Goal: Task Accomplishment & Management: Use online tool/utility

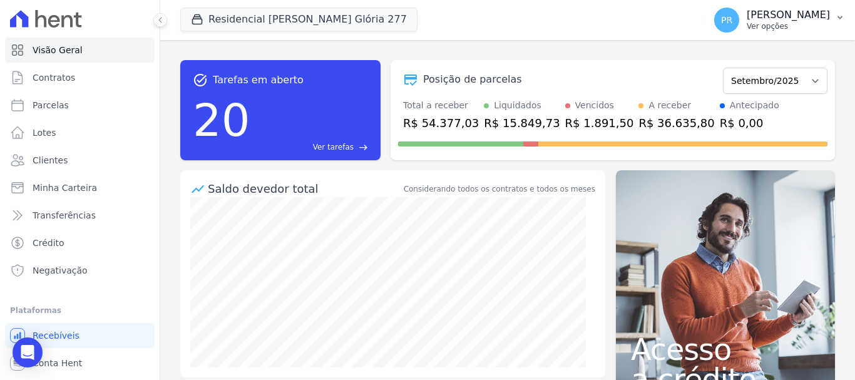
click at [787, 21] on p "[PERSON_NAME]" at bounding box center [788, 15] width 83 height 13
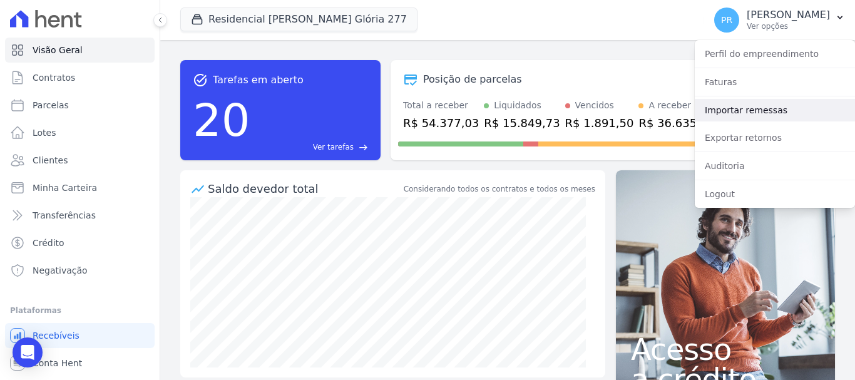
click at [741, 107] on link "Importar remessas" at bounding box center [775, 110] width 160 height 23
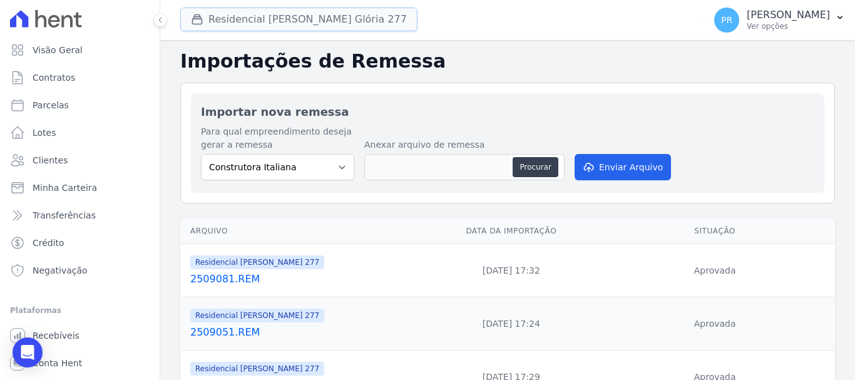
click at [290, 16] on button "Residencial [PERSON_NAME] Glória 277" at bounding box center [298, 20] width 237 height 24
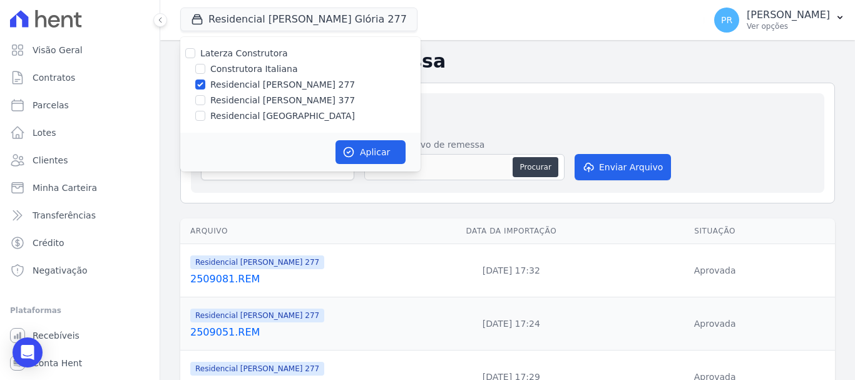
click at [222, 56] on label "Laterza Construtora" at bounding box center [244, 53] width 88 height 10
click at [195, 56] on input "Laterza Construtora" at bounding box center [190, 53] width 10 height 10
checkbox input "true"
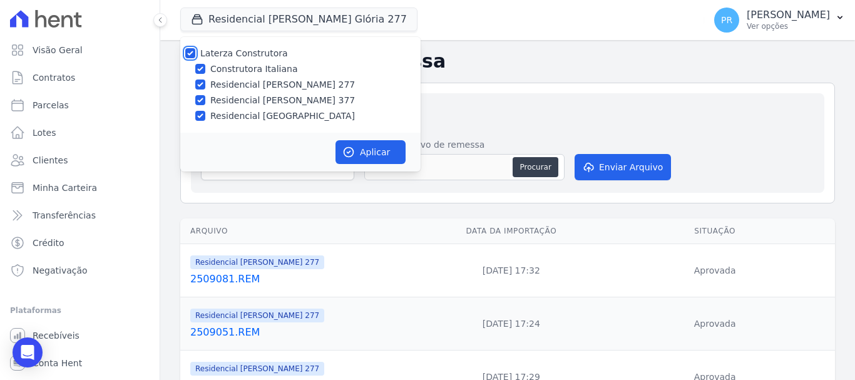
checkbox input "true"
click at [222, 56] on label "Laterza Construtora" at bounding box center [244, 53] width 88 height 10
click at [195, 56] on input "Laterza Construtora" at bounding box center [190, 53] width 10 height 10
checkbox input "false"
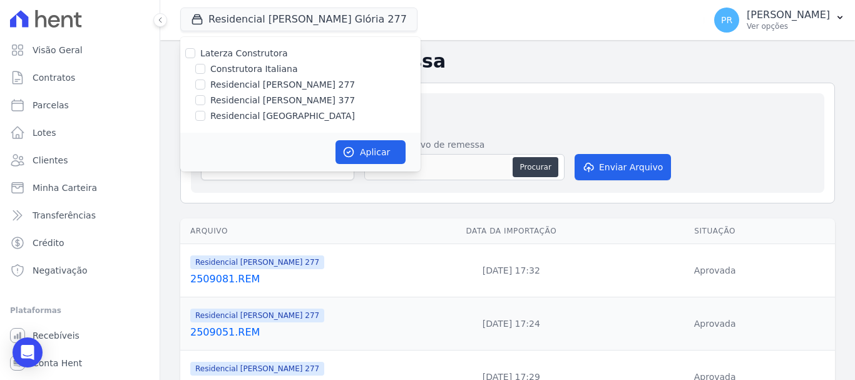
checkbox input "false"
click at [231, 70] on label "Construtora Italiana" at bounding box center [253, 69] width 87 height 13
click at [205, 70] on input "Construtora Italiana" at bounding box center [200, 69] width 10 height 10
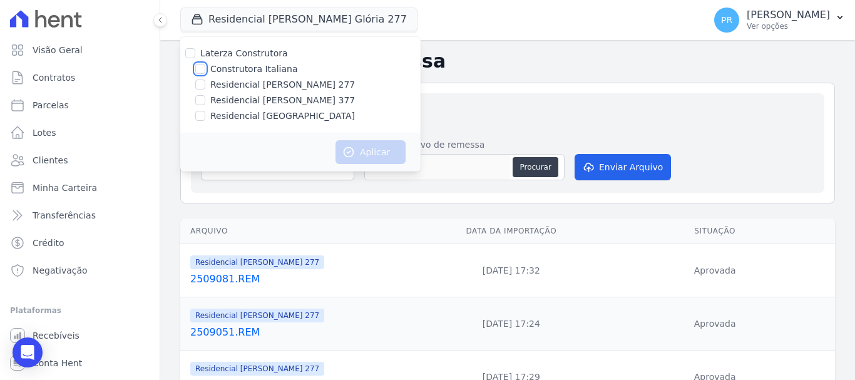
checkbox input "true"
click at [377, 148] on button "Aplicar" at bounding box center [371, 152] width 70 height 24
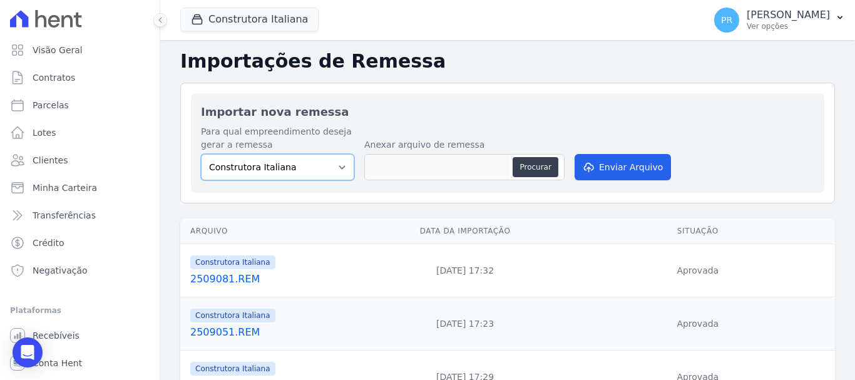
click at [337, 165] on select "Construtora Italiana Residencial [PERSON_NAME] 277 Residencial [PERSON_NAME][ST…" at bounding box center [277, 167] width 153 height 26
click at [537, 162] on button "Procurar" at bounding box center [535, 167] width 45 height 20
type input "2509091.REM"
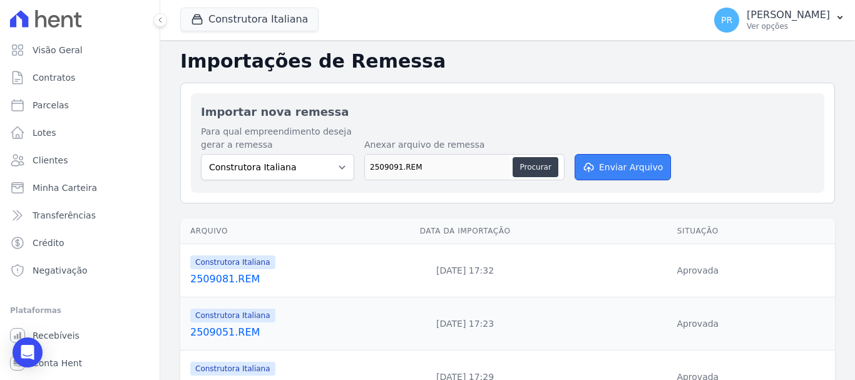
click at [597, 160] on button "Enviar Arquivo" at bounding box center [623, 167] width 96 height 26
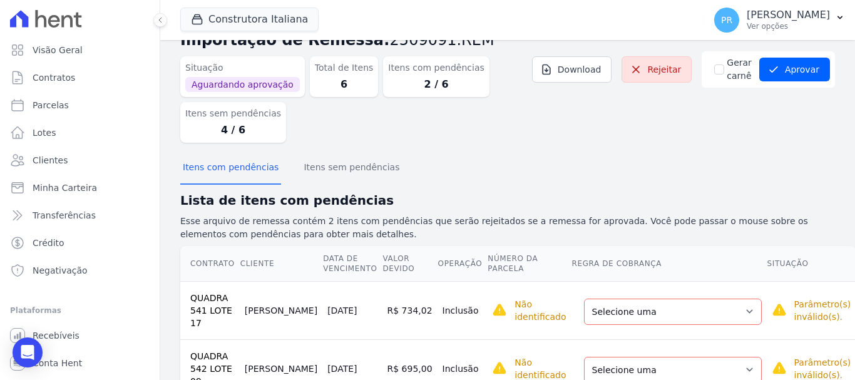
scroll to position [66, 0]
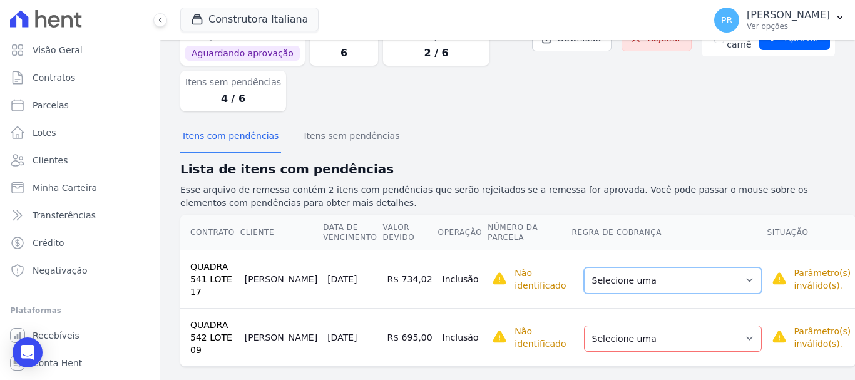
drag, startPoint x: 686, startPoint y: 269, endPoint x: 660, endPoint y: 274, distance: 26.9
click at [686, 269] on select "Selecione uma Nova Parcela Avulsa Parcela Avulsa Existente Parcela Normal (17 X…" at bounding box center [673, 280] width 178 height 26
drag, startPoint x: 634, startPoint y: 274, endPoint x: 629, endPoint y: 288, distance: 15.1
click at [634, 276] on select "Selecione uma Nova Parcela Avulsa Parcela Avulsa Existente Parcela Normal (17 X…" at bounding box center [673, 280] width 178 height 26
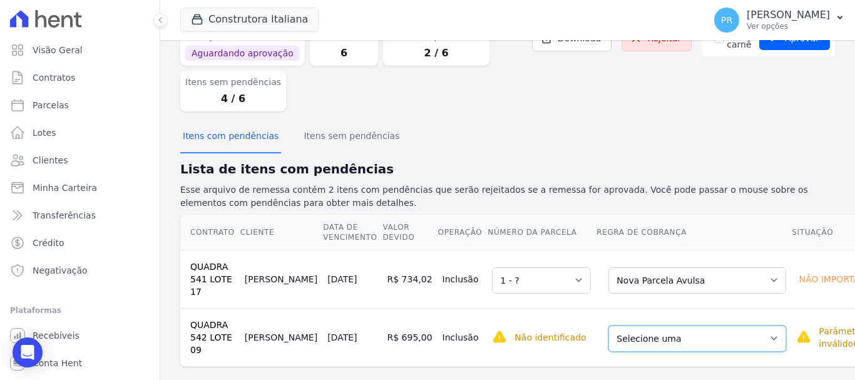
drag, startPoint x: 639, startPoint y: 339, endPoint x: 634, endPoint y: 334, distance: 7.1
click at [639, 339] on select "Selecione uma Nova Parcela Avulsa Parcela Avulsa Existente Parcela Normal (17 X…" at bounding box center [698, 339] width 178 height 26
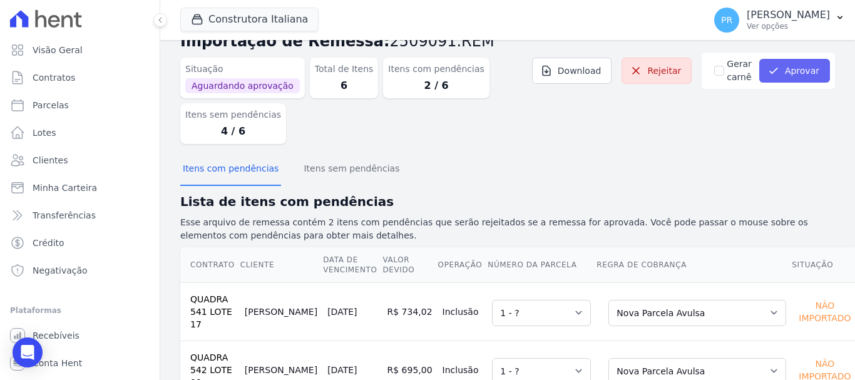
scroll to position [0, 0]
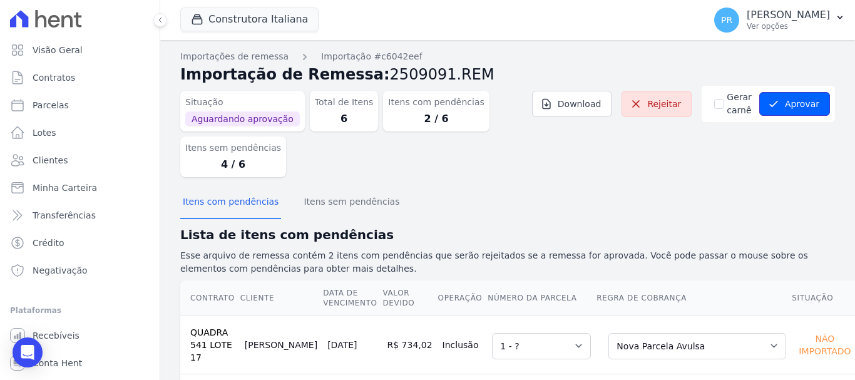
click at [805, 101] on button "Aprovar" at bounding box center [795, 104] width 71 height 24
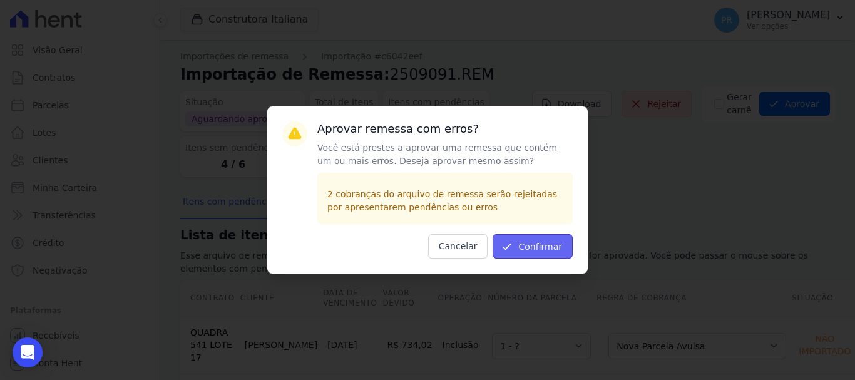
click at [556, 238] on button "Confirmar" at bounding box center [533, 246] width 80 height 24
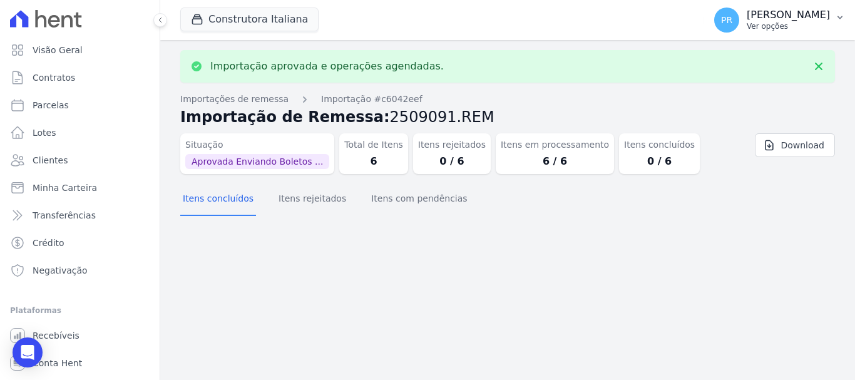
click at [803, 14] on p "[PERSON_NAME]" at bounding box center [788, 15] width 83 height 13
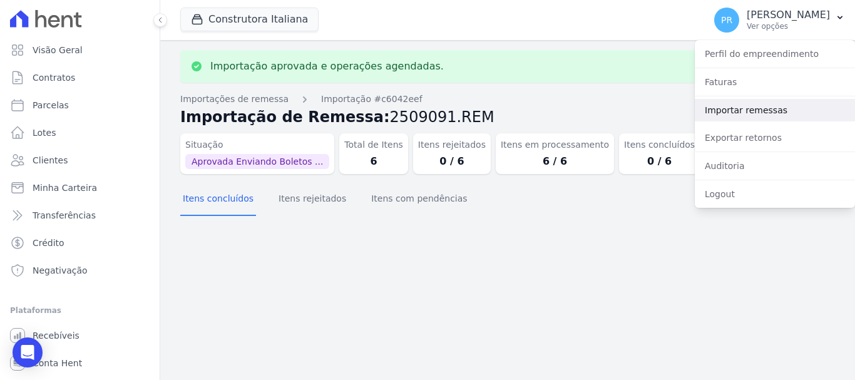
click at [753, 108] on link "Importar remessas" at bounding box center [775, 110] width 160 height 23
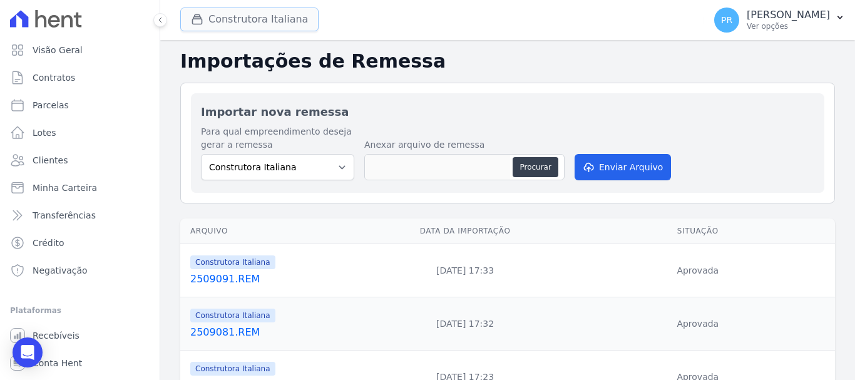
click at [260, 23] on button "Construtora Italiana" at bounding box center [249, 20] width 138 height 24
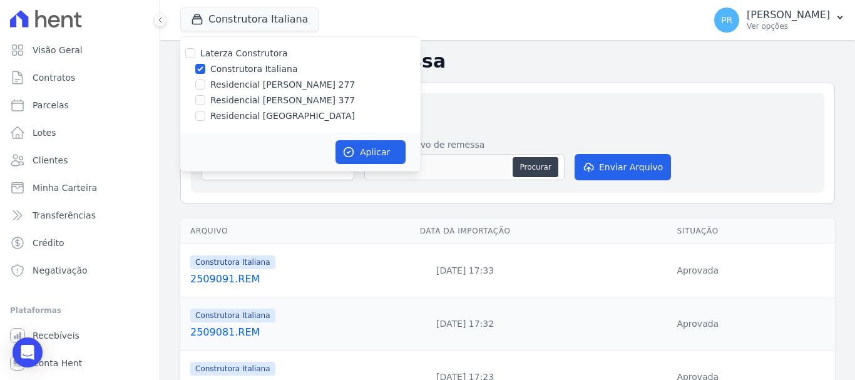
click at [252, 70] on label "Construtora Italiana" at bounding box center [253, 69] width 87 height 13
click at [205, 70] on input "Construtora Italiana" at bounding box center [200, 69] width 10 height 10
checkbox input "false"
click at [251, 89] on label "Residencial [PERSON_NAME] 277" at bounding box center [282, 84] width 145 height 13
click at [205, 89] on input "Residencial [PERSON_NAME] 277" at bounding box center [200, 85] width 10 height 10
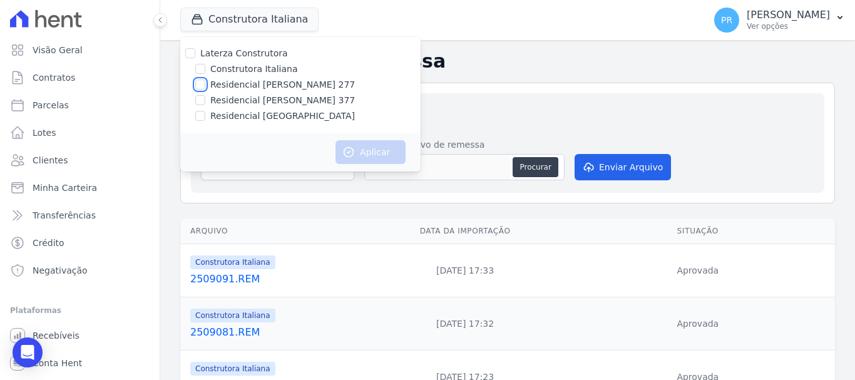
checkbox input "true"
click at [371, 159] on button "Aplicar" at bounding box center [371, 152] width 70 height 24
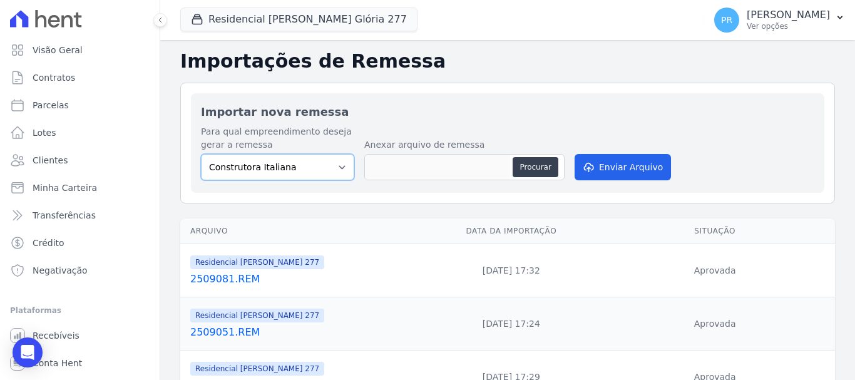
drag, startPoint x: 304, startPoint y: 170, endPoint x: 306, endPoint y: 180, distance: 10.3
click at [304, 170] on select "Construtora Italiana Residencial Maria da Glória 277 Residencial Maria da Glóri…" at bounding box center [277, 167] width 153 height 26
select select "7d698934-b935-4dc9-aa46-576f3138731b"
click at [201, 154] on select "Construtora Italiana Residencial Maria da Glória 277 Residencial Maria da Glóri…" at bounding box center [277, 167] width 153 height 26
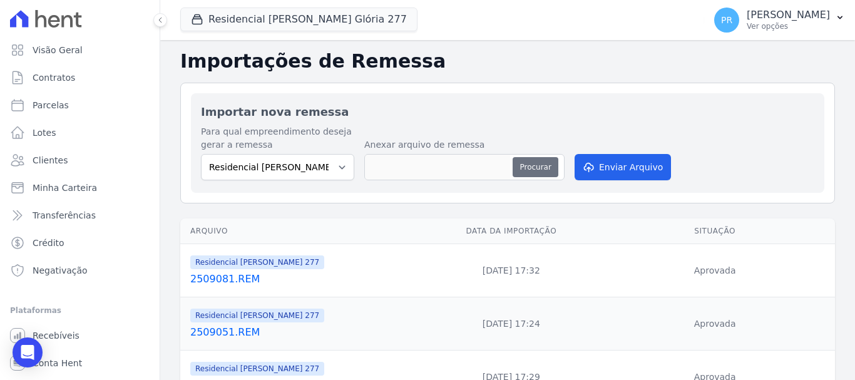
click at [527, 168] on button "Procurar" at bounding box center [535, 167] width 45 height 20
type input "2509091.REM"
click at [606, 153] on div "Para qual empreendimento deseja gerar a remessa Construtora Italiana Residencia…" at bounding box center [508, 154] width 614 height 58
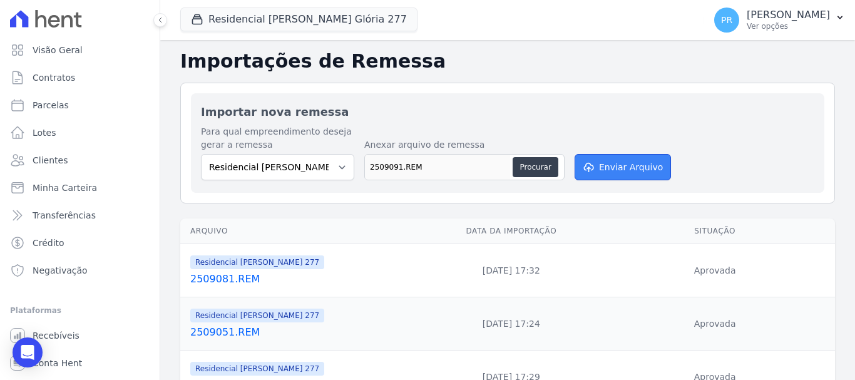
click at [618, 172] on button "Enviar Arquivo" at bounding box center [623, 167] width 96 height 26
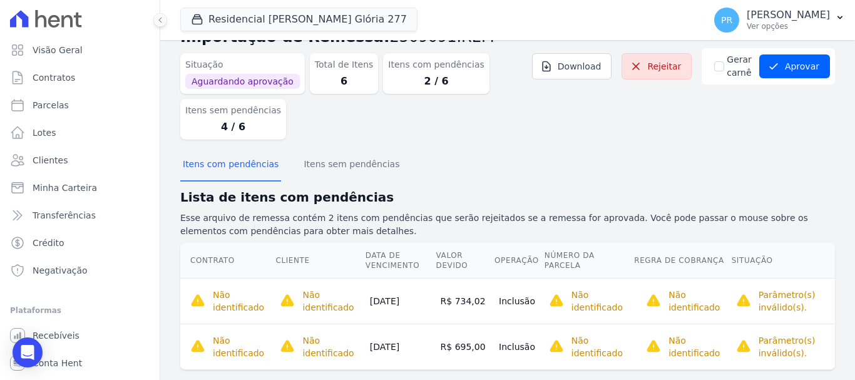
scroll to position [58, 0]
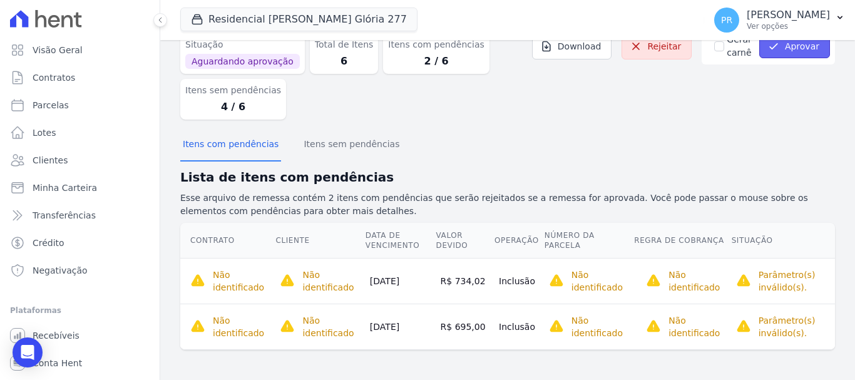
click at [794, 46] on button "Aprovar" at bounding box center [795, 46] width 71 height 24
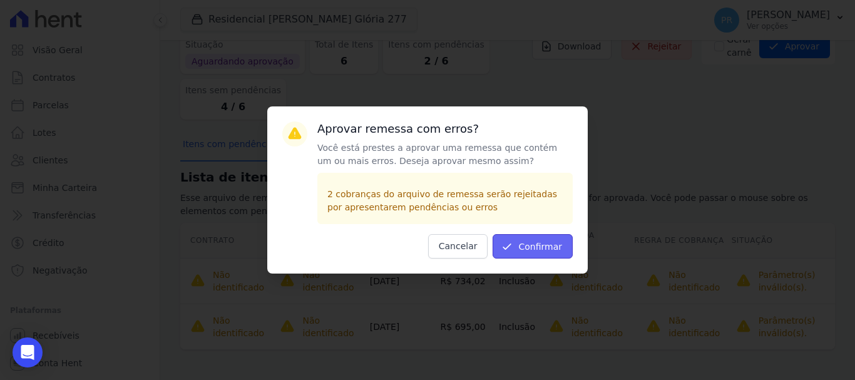
click at [566, 251] on button "Confirmar" at bounding box center [533, 246] width 80 height 24
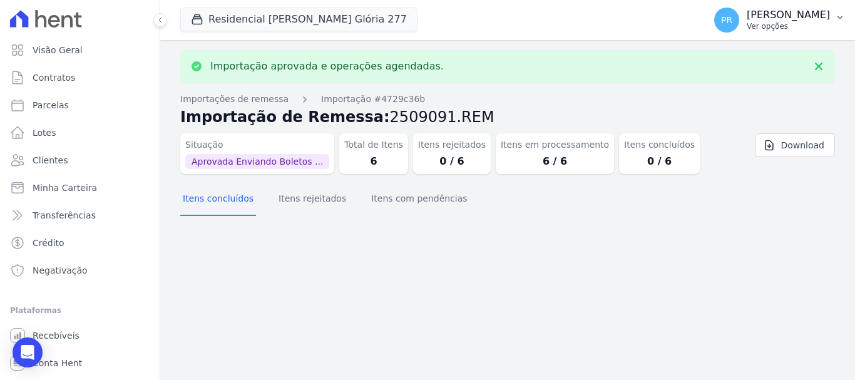
click at [772, 26] on p "Ver opções" at bounding box center [788, 26] width 83 height 10
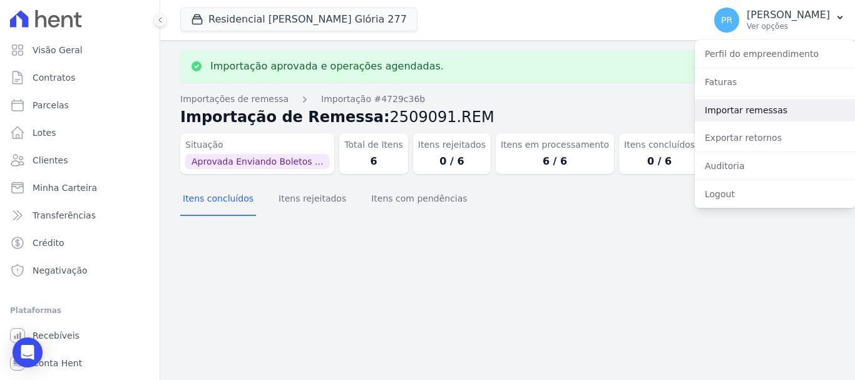
click at [742, 111] on link "Importar remessas" at bounding box center [775, 110] width 160 height 23
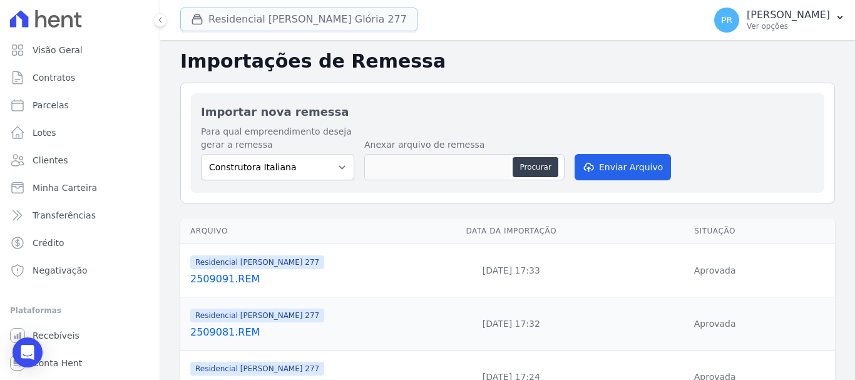
click at [251, 19] on button "Residencial Maria Da Glória 277" at bounding box center [298, 20] width 237 height 24
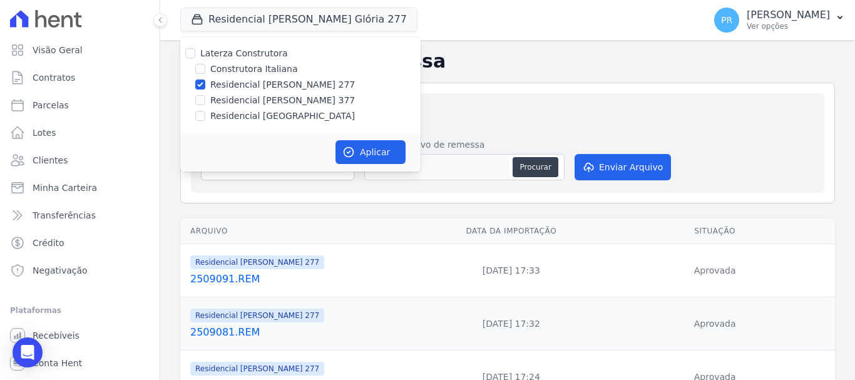
click at [240, 85] on label "Residencial [PERSON_NAME] 277" at bounding box center [282, 84] width 145 height 13
click at [205, 85] on input "Residencial [PERSON_NAME] 277" at bounding box center [200, 85] width 10 height 10
checkbox input "false"
click at [240, 104] on label "Residencial [PERSON_NAME] 377" at bounding box center [282, 100] width 145 height 13
click at [205, 104] on input "Residencial [PERSON_NAME] 377" at bounding box center [200, 100] width 10 height 10
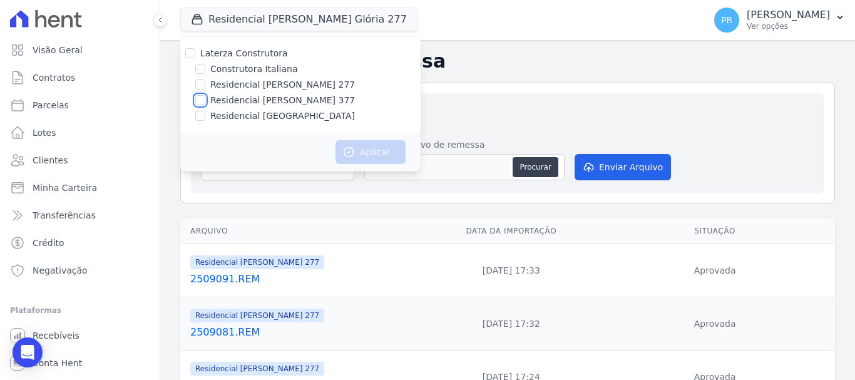
checkbox input "true"
click at [406, 152] on div "Aplicar" at bounding box center [300, 152] width 240 height 39
click at [394, 152] on button "Aplicar" at bounding box center [371, 152] width 70 height 24
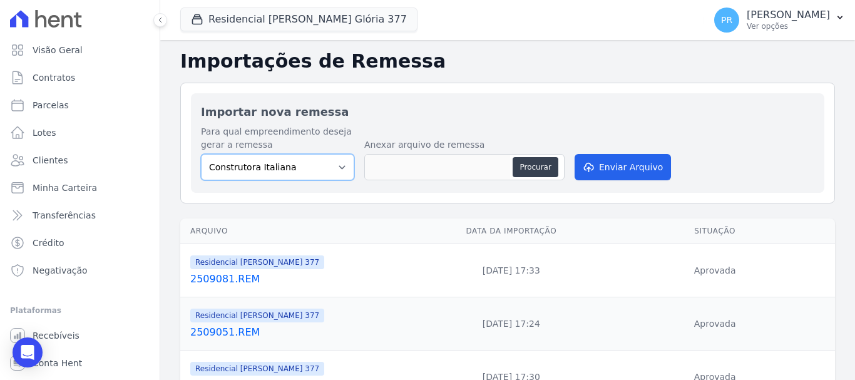
drag, startPoint x: 308, startPoint y: 165, endPoint x: 310, endPoint y: 178, distance: 13.9
click at [308, 165] on select "Construtora Italiana Residencial Maria da Glória 277 Residencial Maria da Glóri…" at bounding box center [277, 167] width 153 height 26
select select "0cd9190e-dfd9-46e5-afc8-7298ef4c0c2b"
click at [201, 154] on select "Construtora Italiana Residencial Maria da Glória 277 Residencial Maria da Glóri…" at bounding box center [277, 167] width 153 height 26
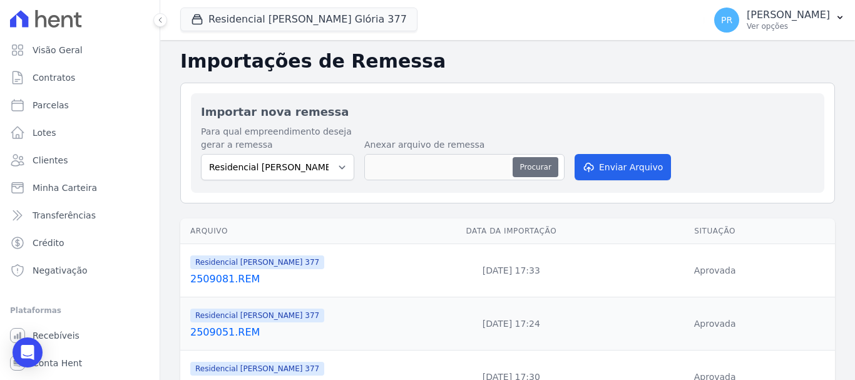
click at [535, 171] on button "Procurar" at bounding box center [535, 167] width 45 height 20
type input "2509091.REM"
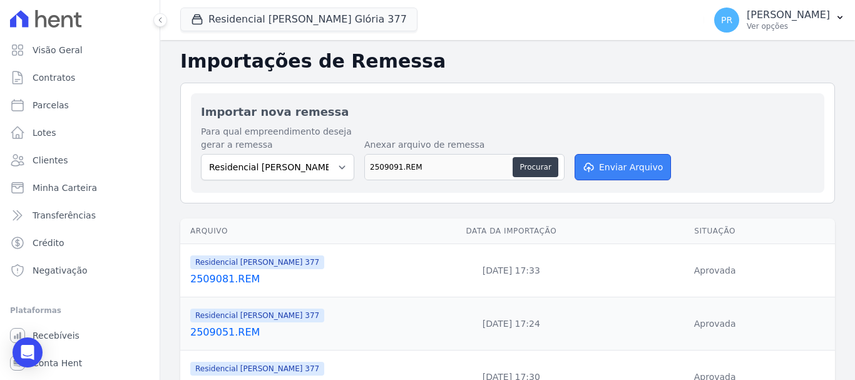
click at [617, 163] on button "Enviar Arquivo" at bounding box center [623, 167] width 96 height 26
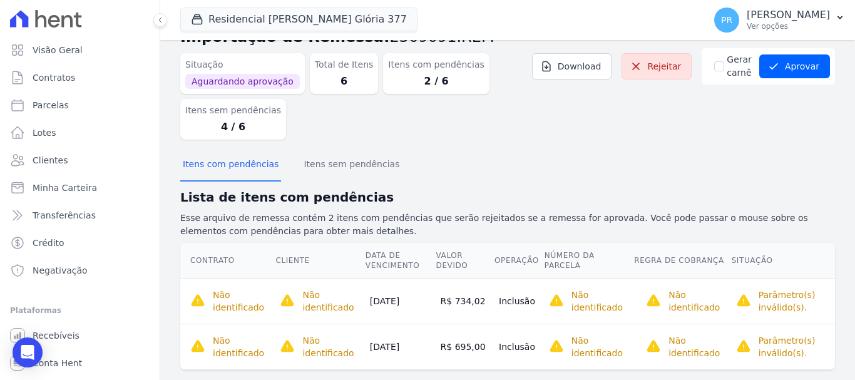
scroll to position [58, 0]
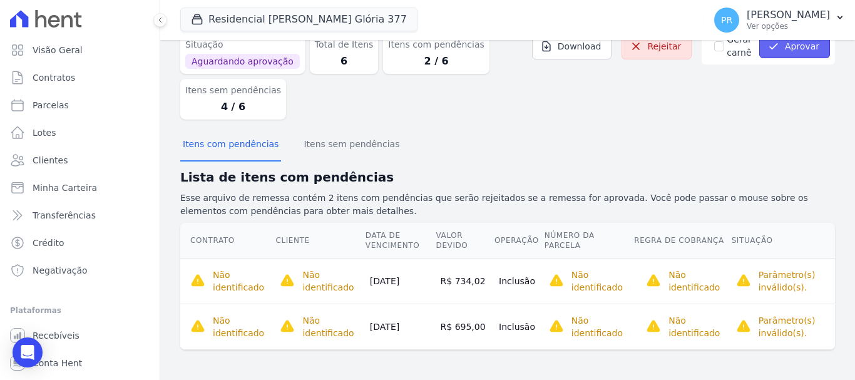
click at [783, 45] on button "Aprovar" at bounding box center [795, 46] width 71 height 24
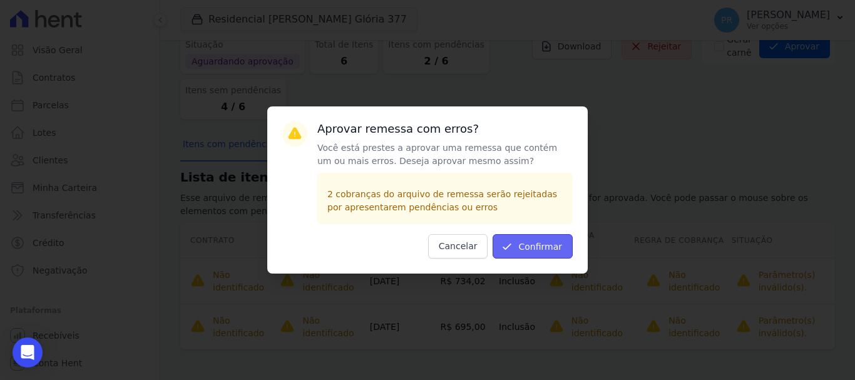
click at [545, 243] on button "Confirmar" at bounding box center [533, 246] width 80 height 24
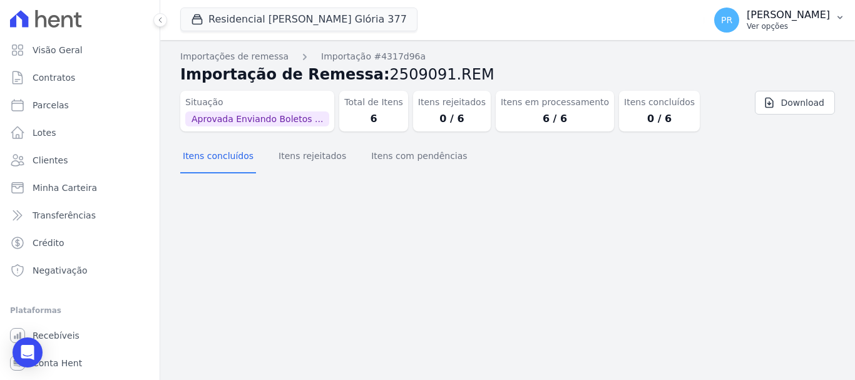
click at [792, 17] on p "[PERSON_NAME]" at bounding box center [788, 15] width 83 height 13
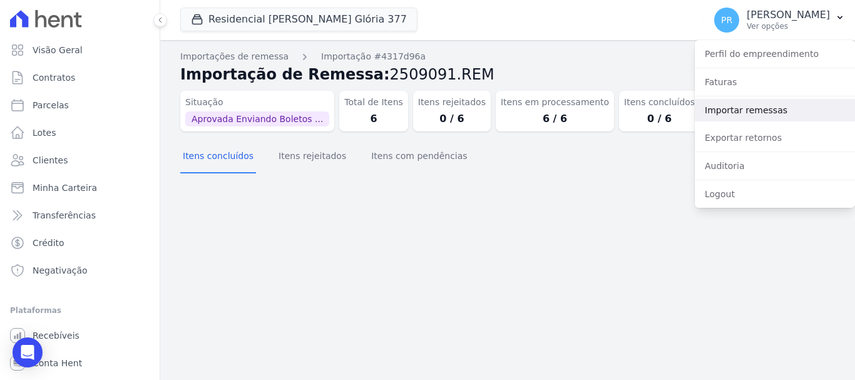
drag, startPoint x: 751, startPoint y: 113, endPoint x: 521, endPoint y: 103, distance: 230.0
click at [749, 113] on link "Importar remessas" at bounding box center [775, 110] width 160 height 23
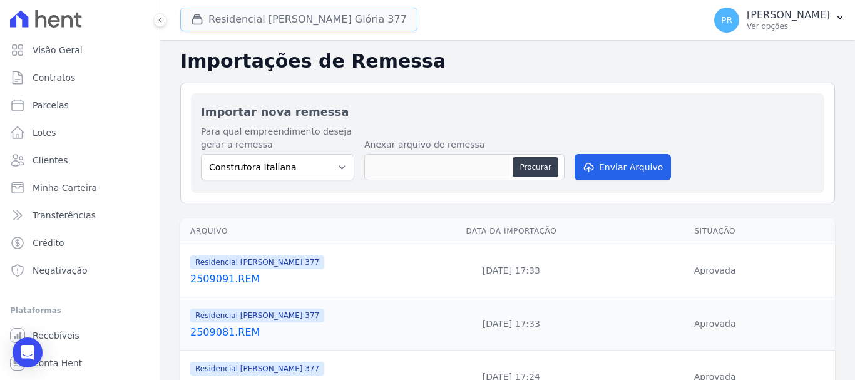
click at [284, 16] on button "Residencial Maria Da Glória 377" at bounding box center [298, 20] width 237 height 24
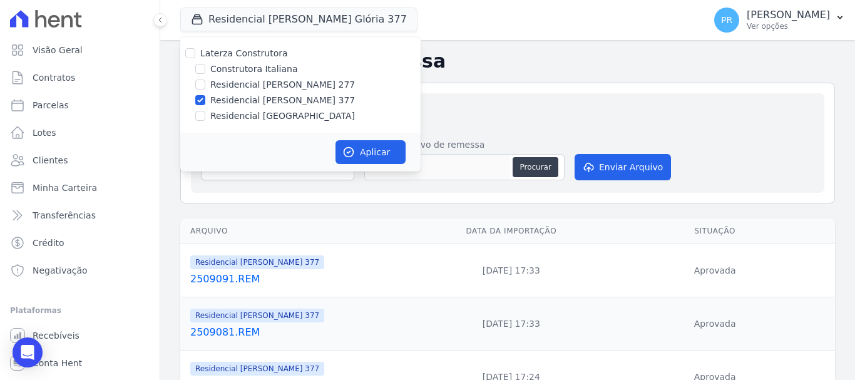
click at [230, 100] on label "Residencial [PERSON_NAME] 377" at bounding box center [282, 100] width 145 height 13
click at [205, 100] on input "Residencial [PERSON_NAME] 377" at bounding box center [200, 100] width 10 height 10
checkbox input "false"
click at [234, 109] on div "Laterza Construtora Construtora Italiana Residencial Maria da Glória 277 Reside…" at bounding box center [300, 85] width 240 height 96
click at [235, 114] on label "Residencial [GEOGRAPHIC_DATA]" at bounding box center [282, 116] width 145 height 13
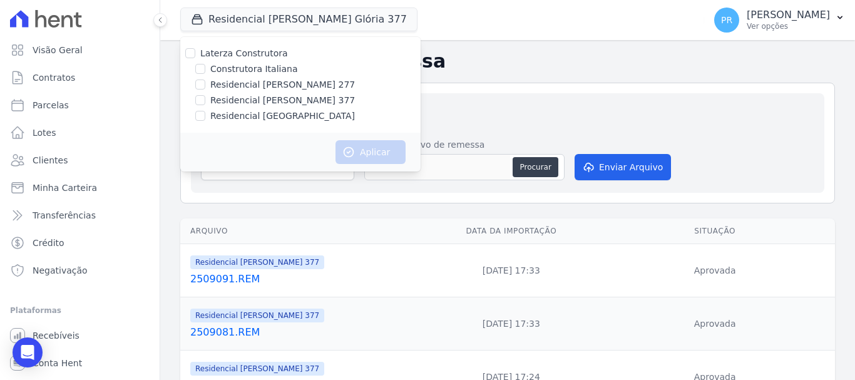
click at [205, 114] on input "Residencial [GEOGRAPHIC_DATA]" at bounding box center [200, 116] width 10 height 10
checkbox input "true"
click at [378, 146] on button "Aplicar" at bounding box center [371, 152] width 70 height 24
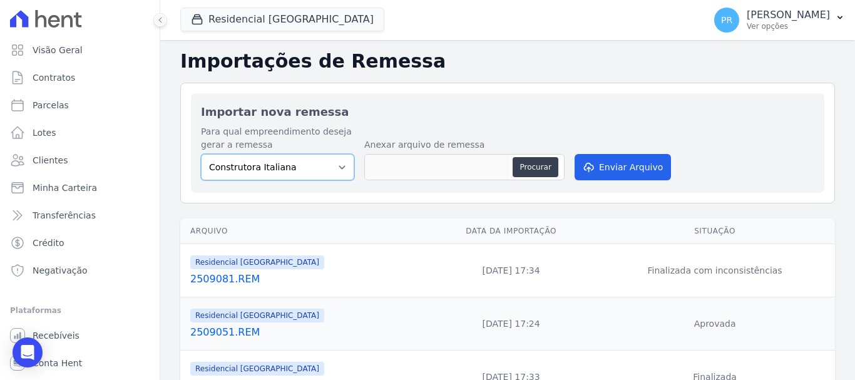
click at [313, 173] on select "Construtora Italiana Residencial Maria da Glória 277 Residencial Maria da Glóri…" at bounding box center [277, 167] width 153 height 26
select select "6440c0a1-232b-4aa1-adfe-88cb95fffe46"
click at [201, 154] on select "Construtora Italiana Residencial Maria da Glória 277 Residencial Maria da Glóri…" at bounding box center [277, 167] width 153 height 26
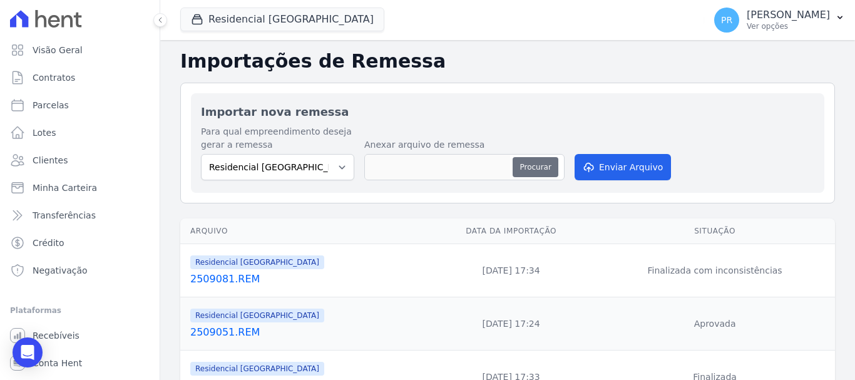
click at [541, 172] on button "Procurar" at bounding box center [535, 167] width 45 height 20
type input "2509091.REM"
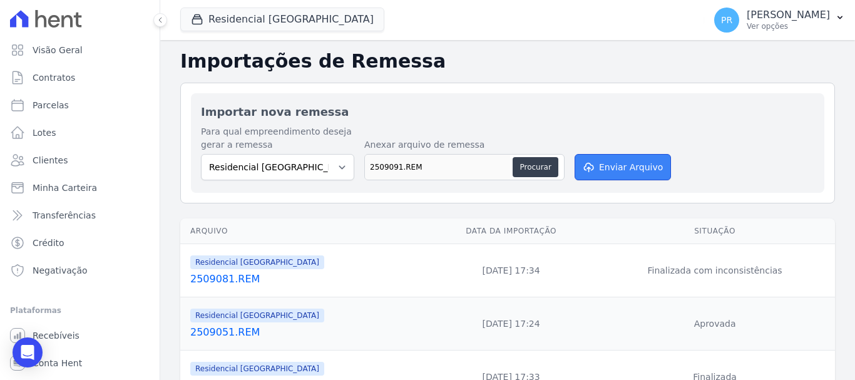
click at [615, 169] on button "Enviar Arquivo" at bounding box center [623, 167] width 96 height 26
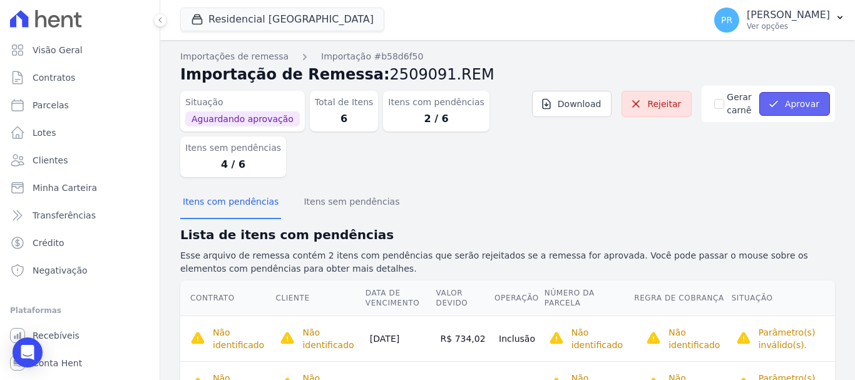
click at [775, 108] on button "Aprovar" at bounding box center [795, 104] width 71 height 24
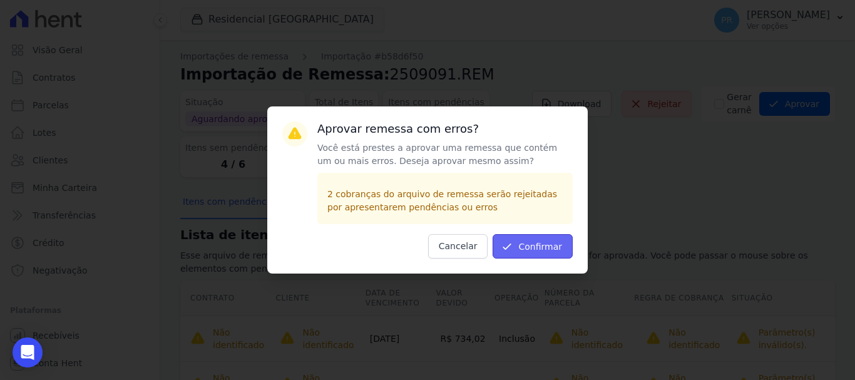
click at [543, 249] on button "Confirmar" at bounding box center [533, 246] width 80 height 24
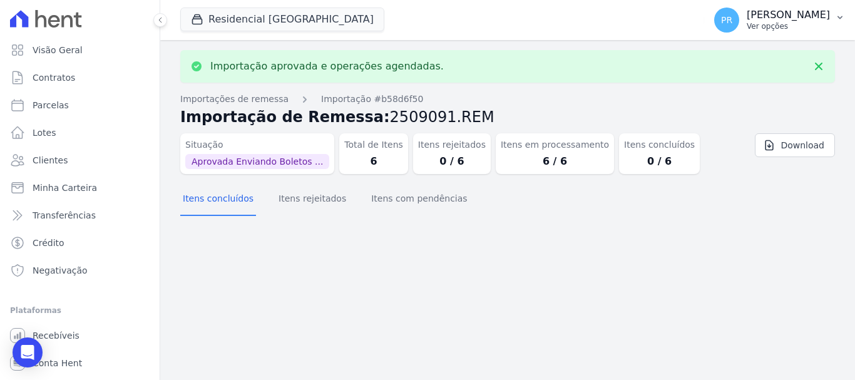
click at [785, 20] on p "[PERSON_NAME]" at bounding box center [788, 15] width 83 height 13
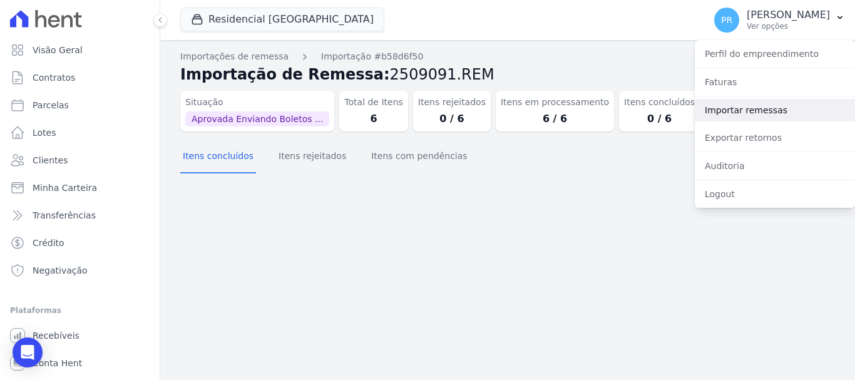
click at [781, 116] on link "Importar remessas" at bounding box center [775, 110] width 160 height 23
